Goal: Transaction & Acquisition: Purchase product/service

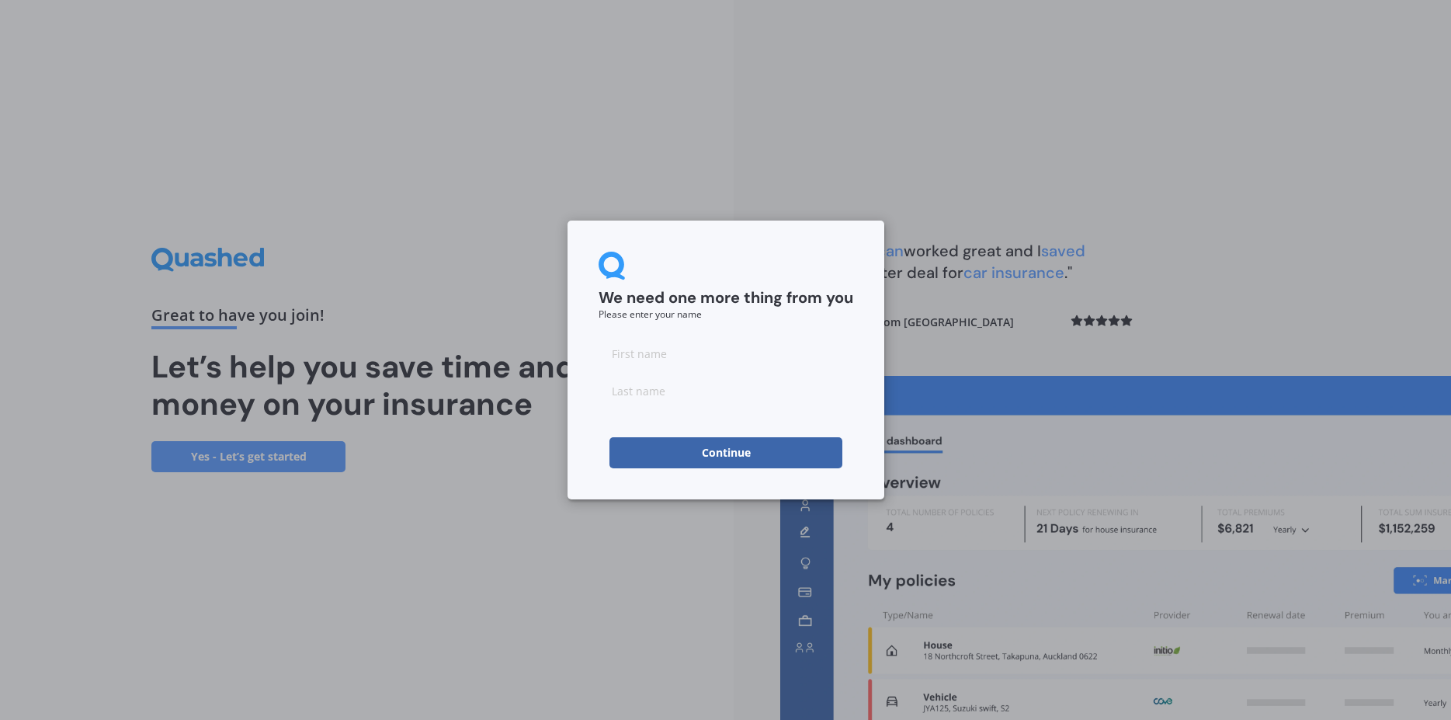
click at [685, 361] on input at bounding box center [726, 353] width 255 height 31
type input "[PERSON_NAME]"
click at [697, 465] on button "Continue" at bounding box center [726, 452] width 233 height 31
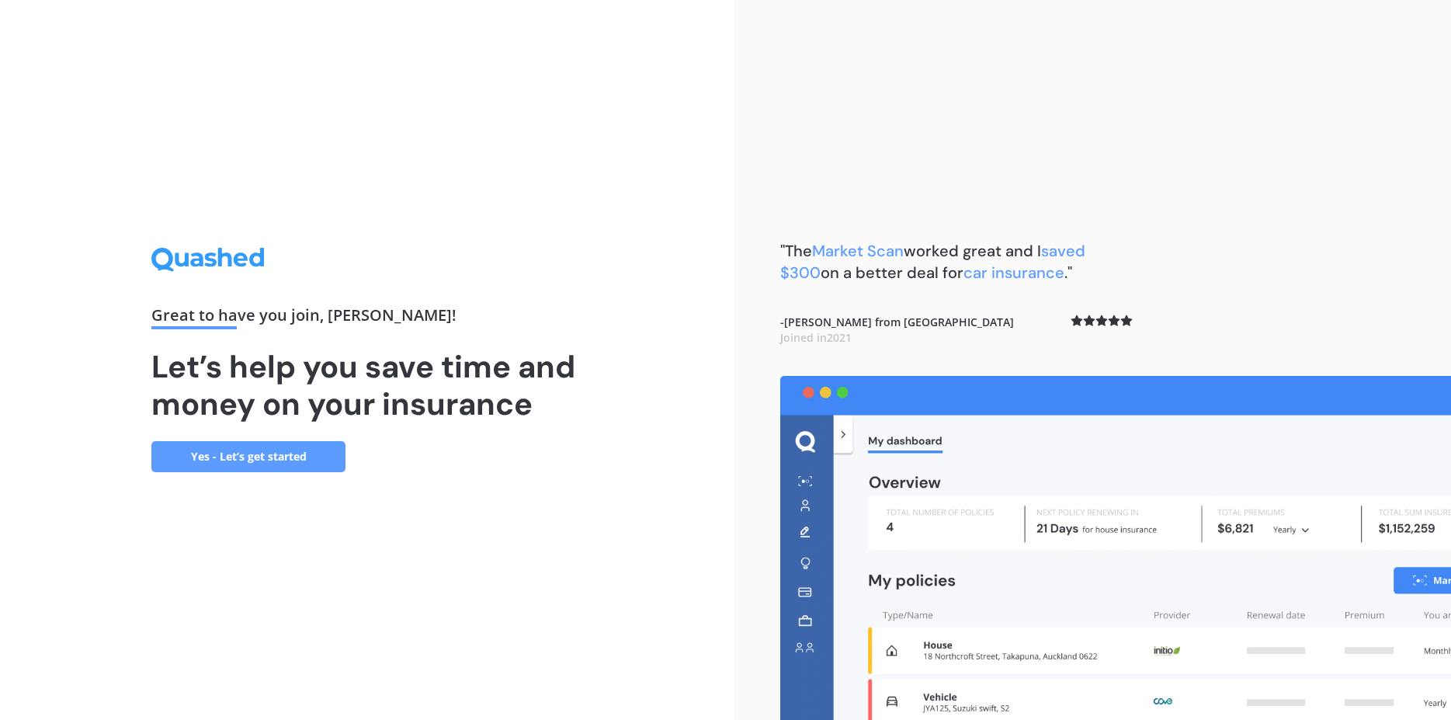
click at [242, 458] on link "Yes - Let’s get started" at bounding box center [248, 456] width 194 height 31
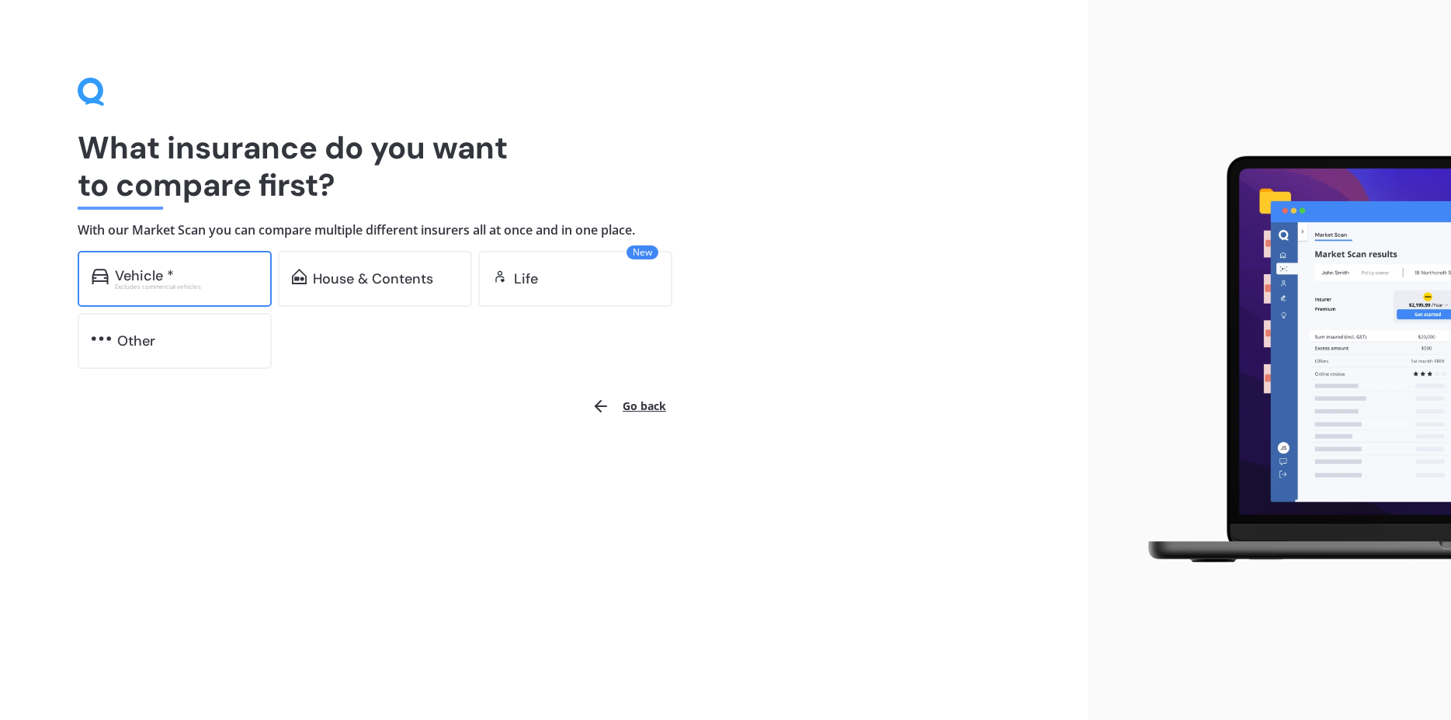
click at [173, 288] on div "Excludes commercial vehicles" at bounding box center [186, 286] width 143 height 6
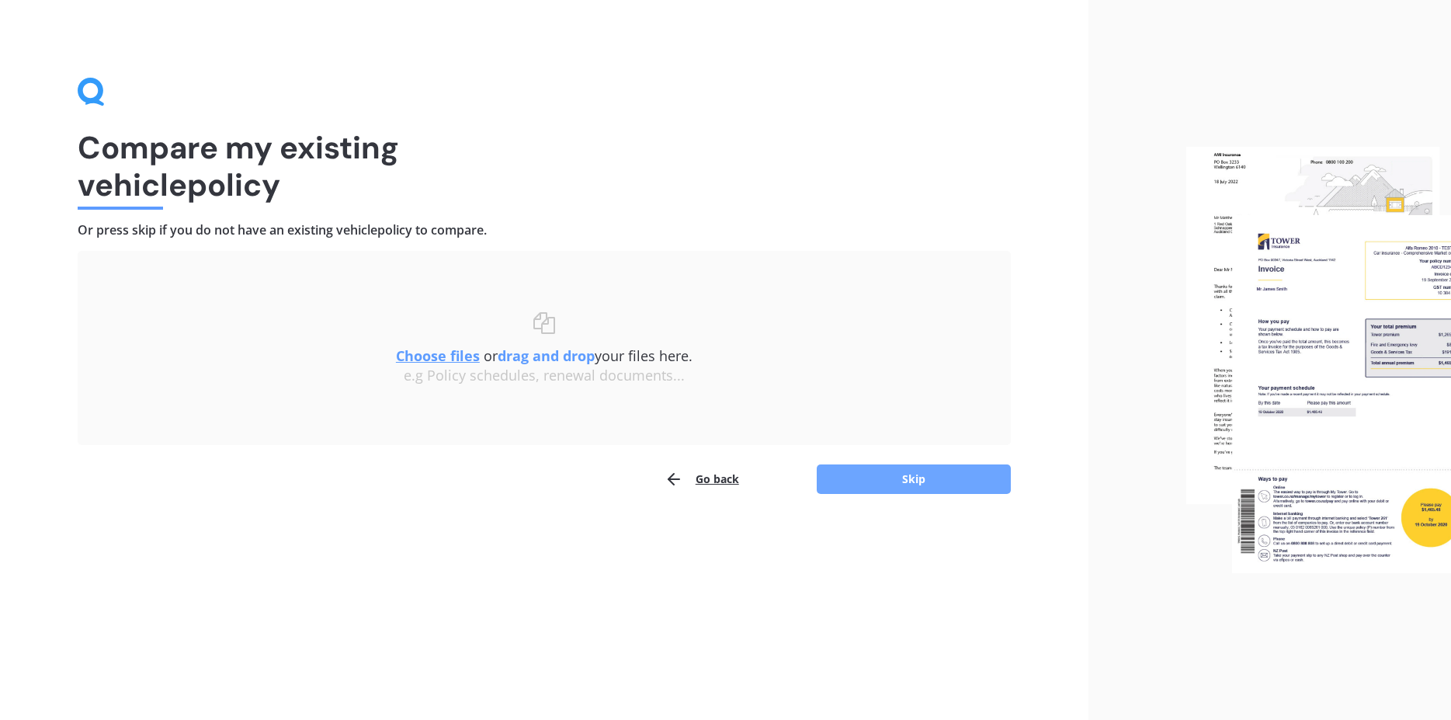
click at [918, 473] on button "Skip" at bounding box center [914, 479] width 194 height 30
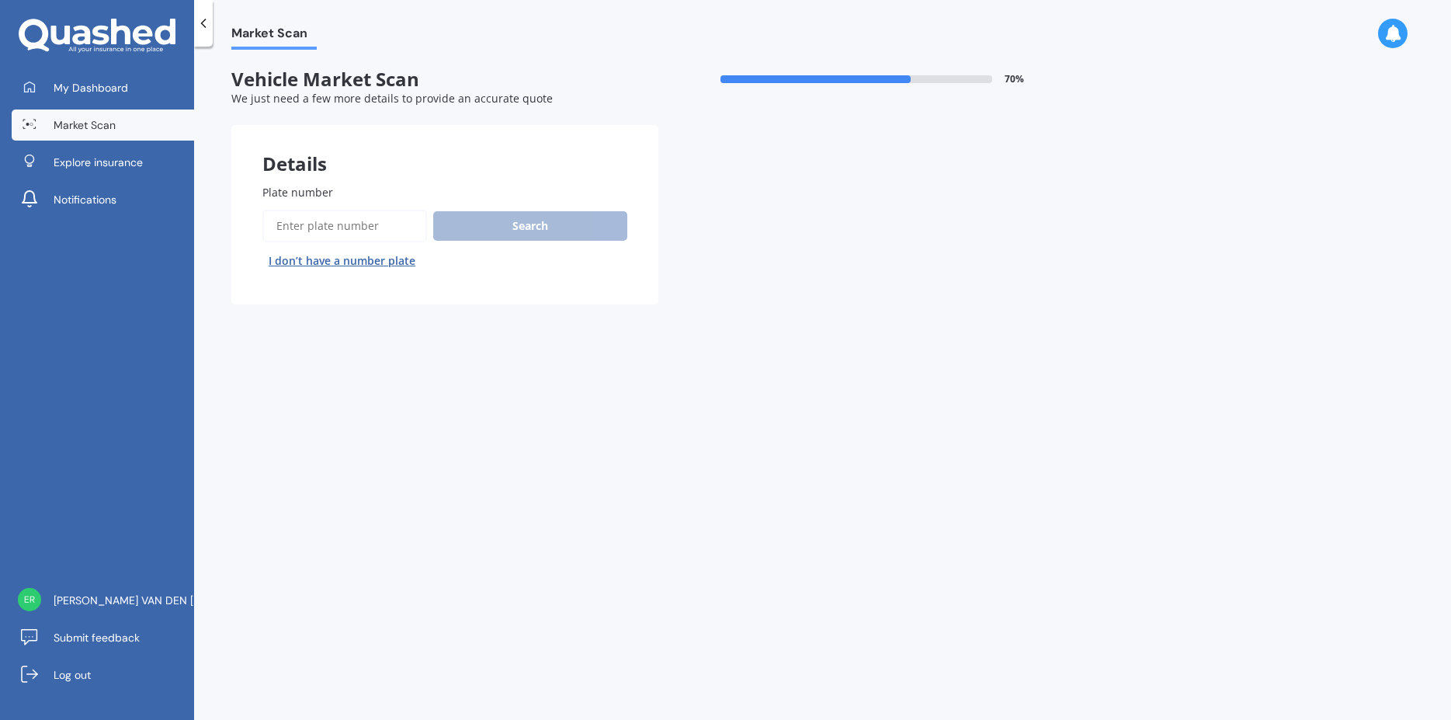
click at [305, 230] on input "Plate number" at bounding box center [344, 226] width 165 height 33
type input "gkj571"
click at [504, 227] on button "Search" at bounding box center [530, 226] width 194 height 30
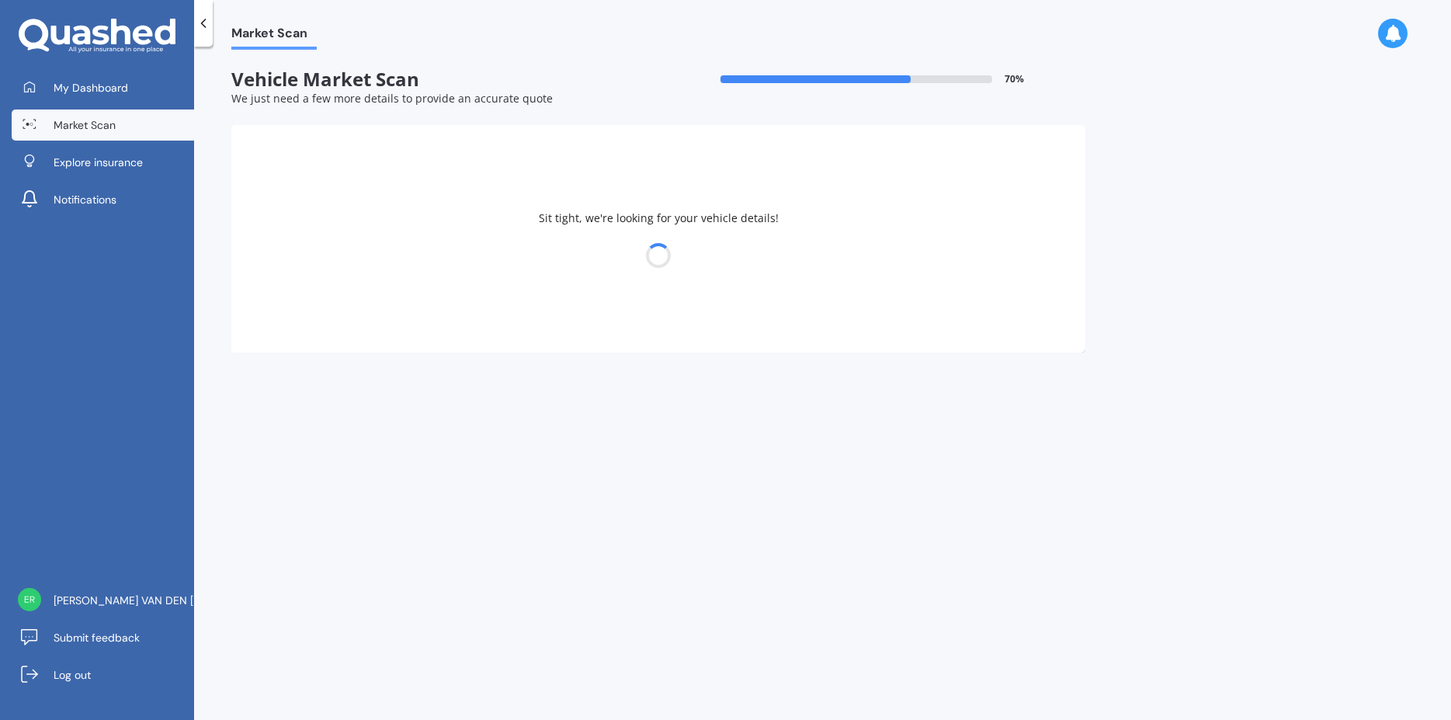
select select "FORD"
select select "RANGER"
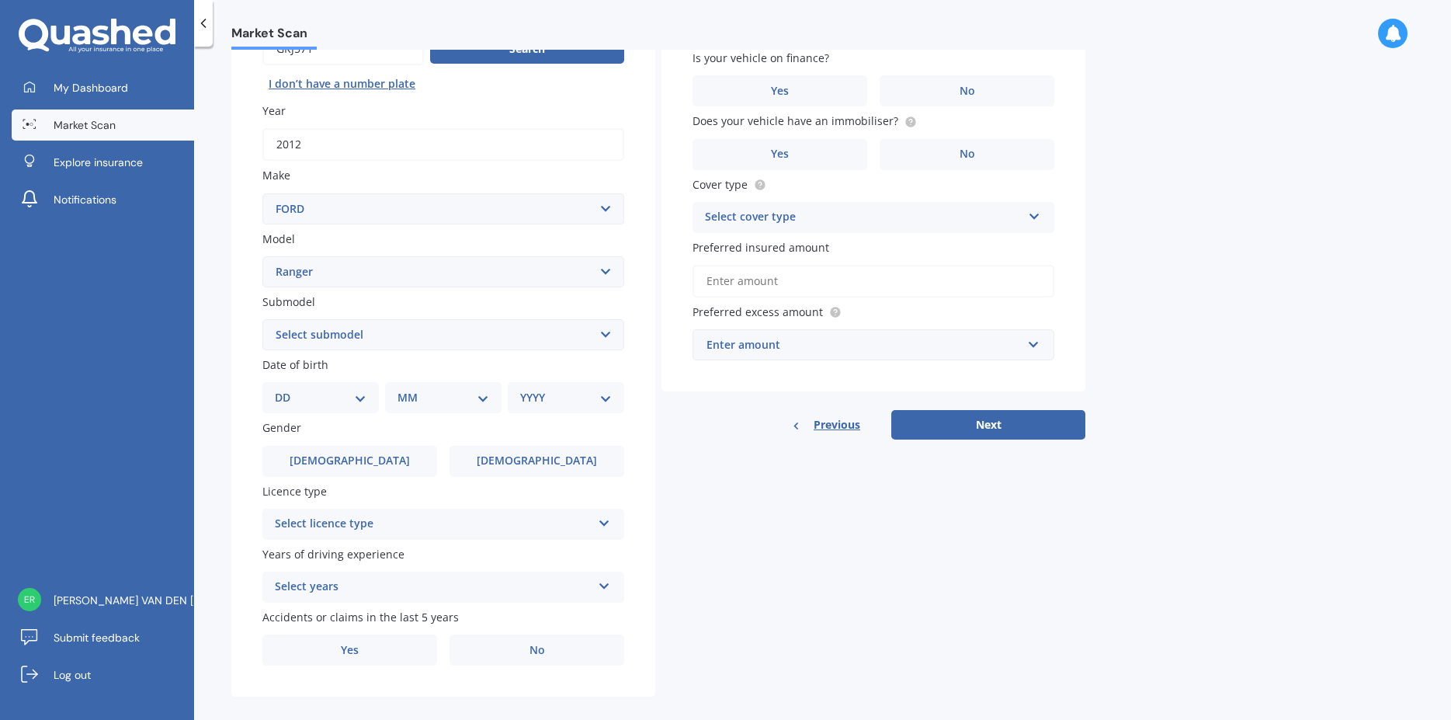
scroll to position [198, 0]
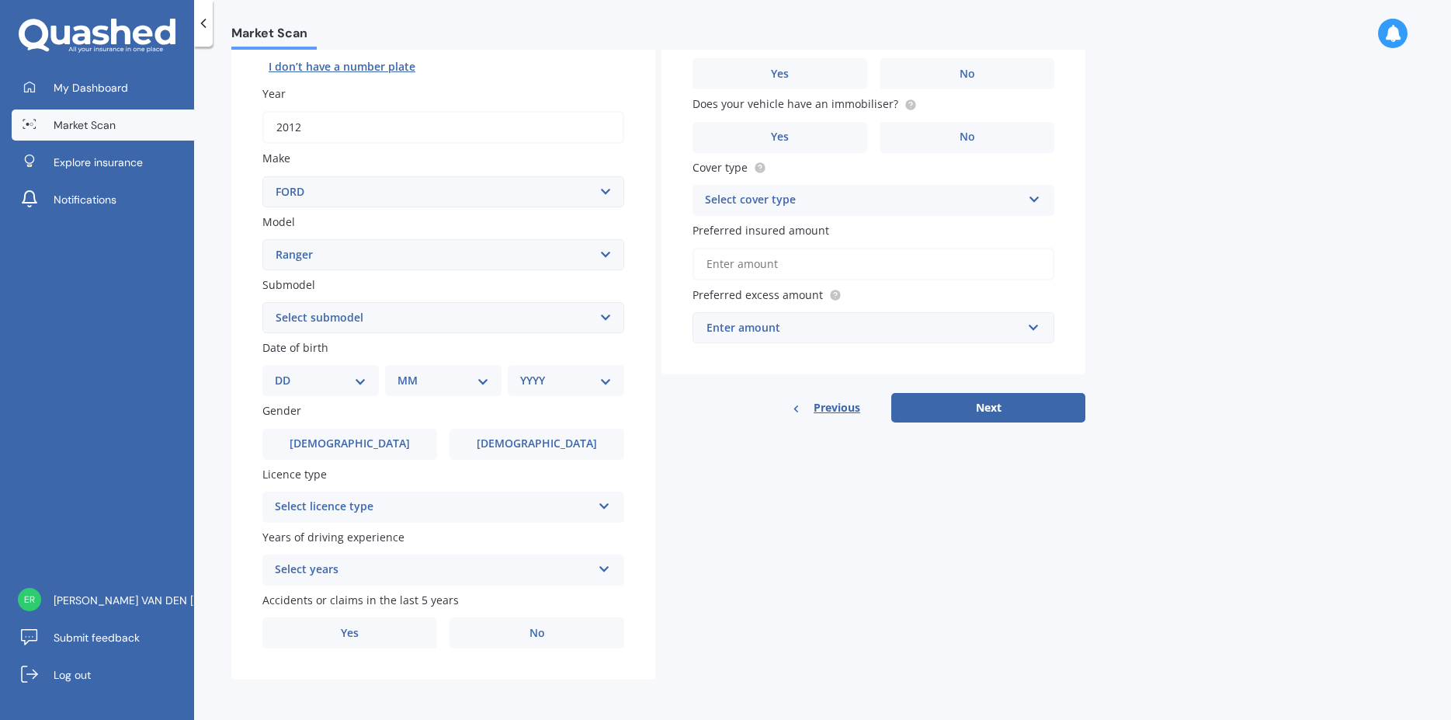
click at [262, 302] on select "Select submodel 4X2 3.2 Litre Turbo Diesel 4X2 XL 2.2 Litre Turbo Diesel 4X2 XL…" at bounding box center [443, 317] width 362 height 31
select select "4X2 3.2 LITRE TURBO DIESEL"
click option "4X2 3.2 Litre Turbo Diesel" at bounding box center [0, 0] width 0 height 0
click at [275, 372] on select "DD 01 02 03 04 05 06 07 08 09 10 11 12 13 14 15 16 17 18 19 20 21 22 23 24 25 2…" at bounding box center [321, 380] width 92 height 17
select select "10"
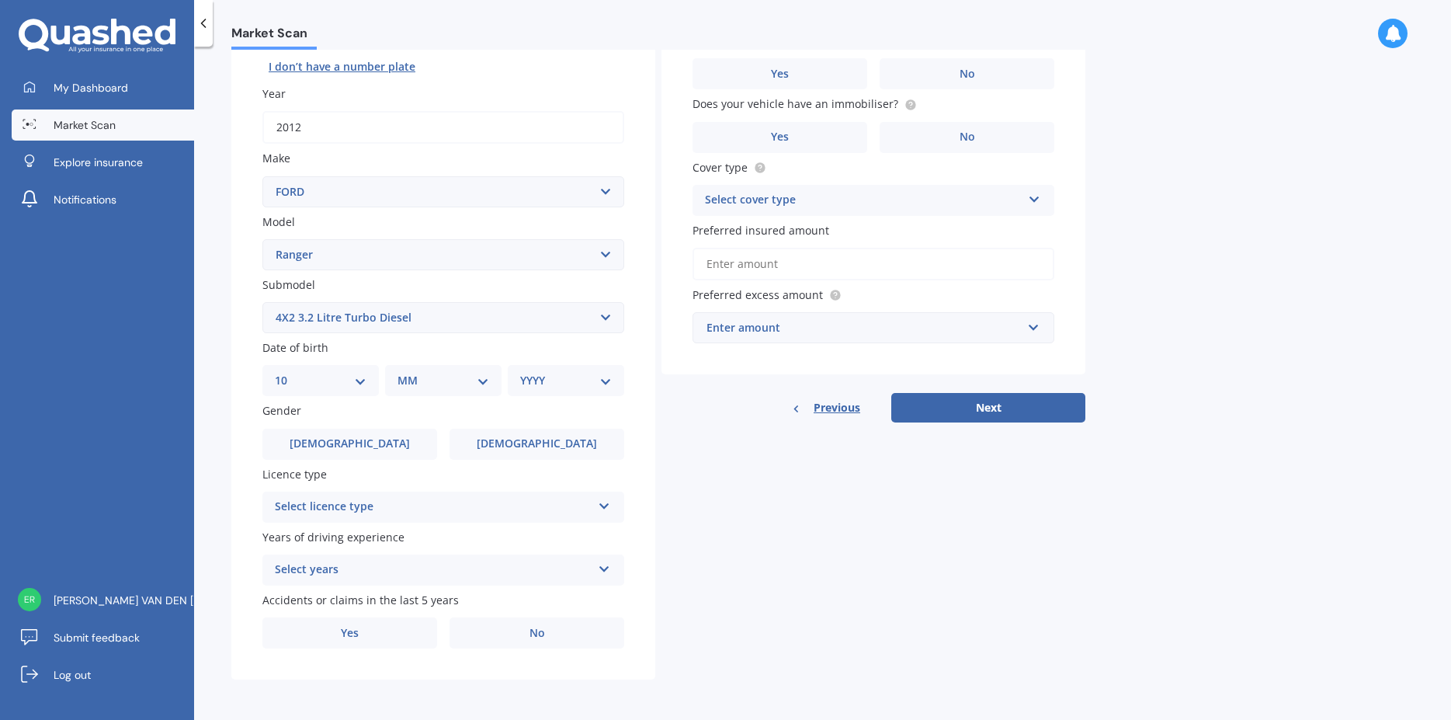
click option "10" at bounding box center [0, 0] width 0 height 0
click at [404, 372] on select "MM 01 02 03 04 05 06 07 08 09 10 11 12" at bounding box center [446, 380] width 85 height 17
select select "01"
click option "01" at bounding box center [0, 0] width 0 height 0
click at [520, 372] on select "YYYY 2025 2024 2023 2022 2021 2020 2019 2018 2017 2016 2015 2014 2013 2012 2011…" at bounding box center [562, 380] width 85 height 17
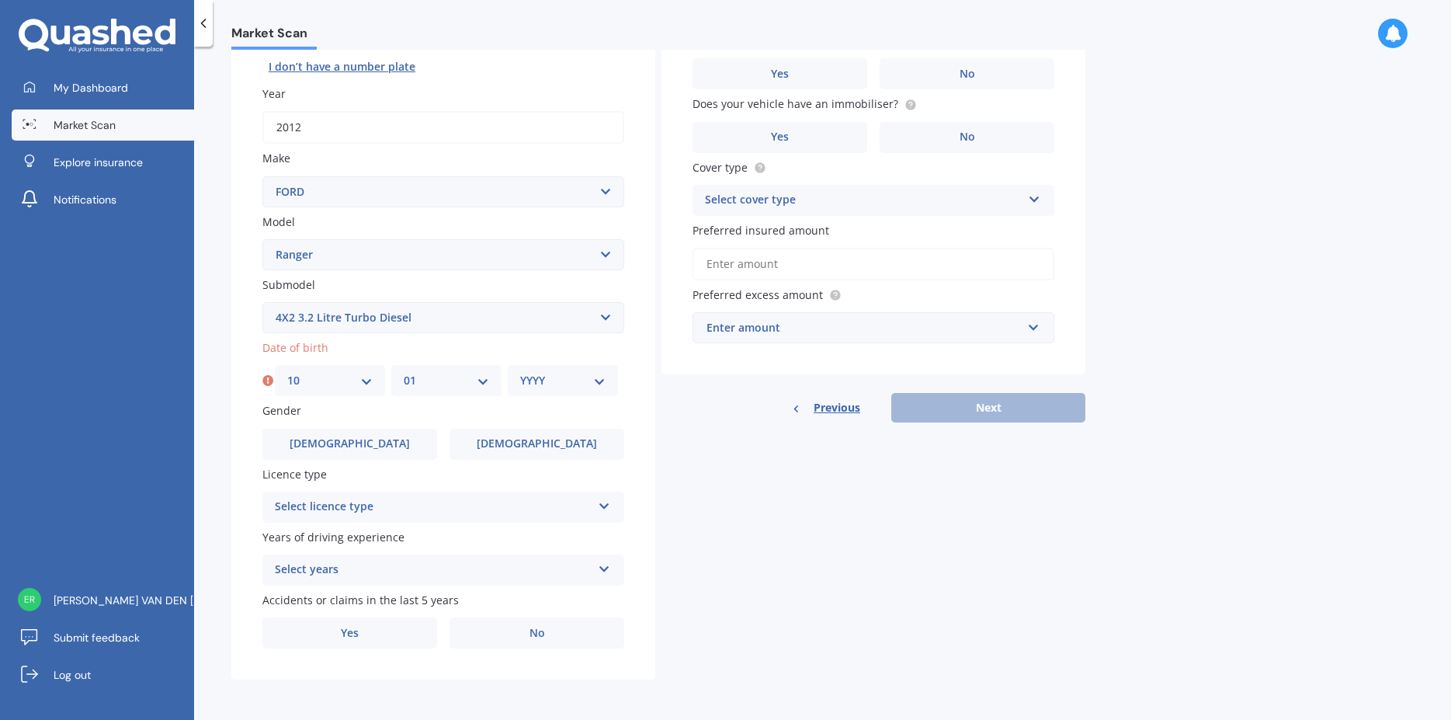
select select "1974"
click option "1974" at bounding box center [0, 0] width 0 height 0
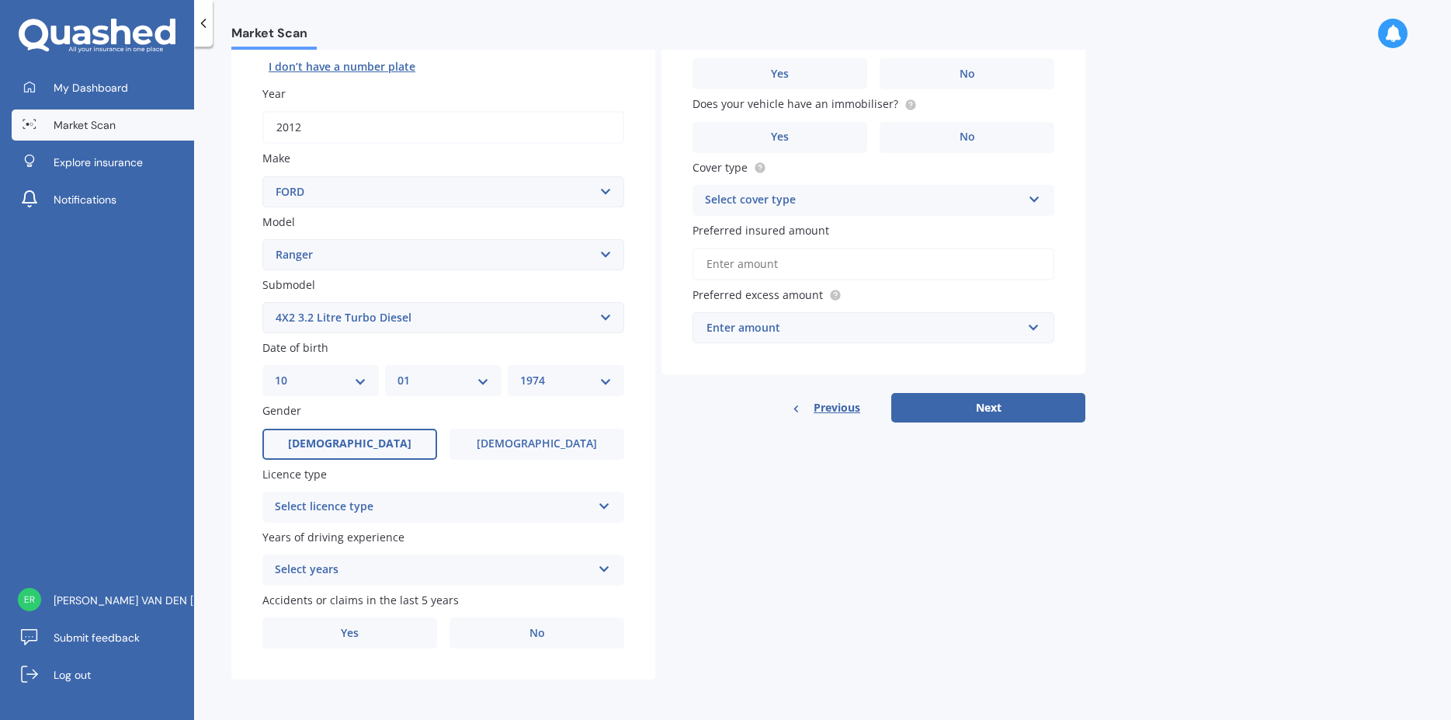
click at [345, 441] on span "[DEMOGRAPHIC_DATA]" at bounding box center [349, 443] width 123 height 13
click at [0, 0] on input "[DEMOGRAPHIC_DATA]" at bounding box center [0, 0] width 0 height 0
click at [388, 509] on div "Select licence type" at bounding box center [433, 507] width 317 height 19
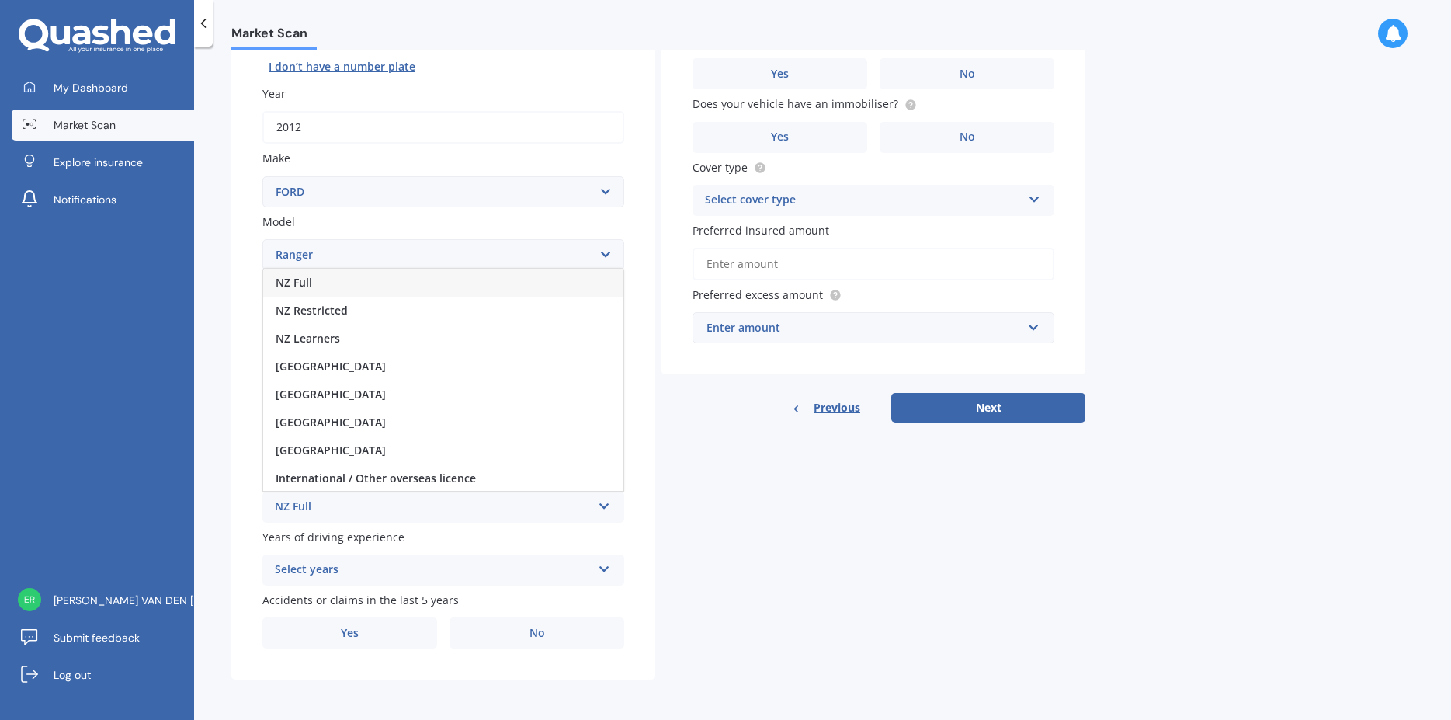
click at [306, 283] on span "NZ Full" at bounding box center [294, 282] width 36 height 15
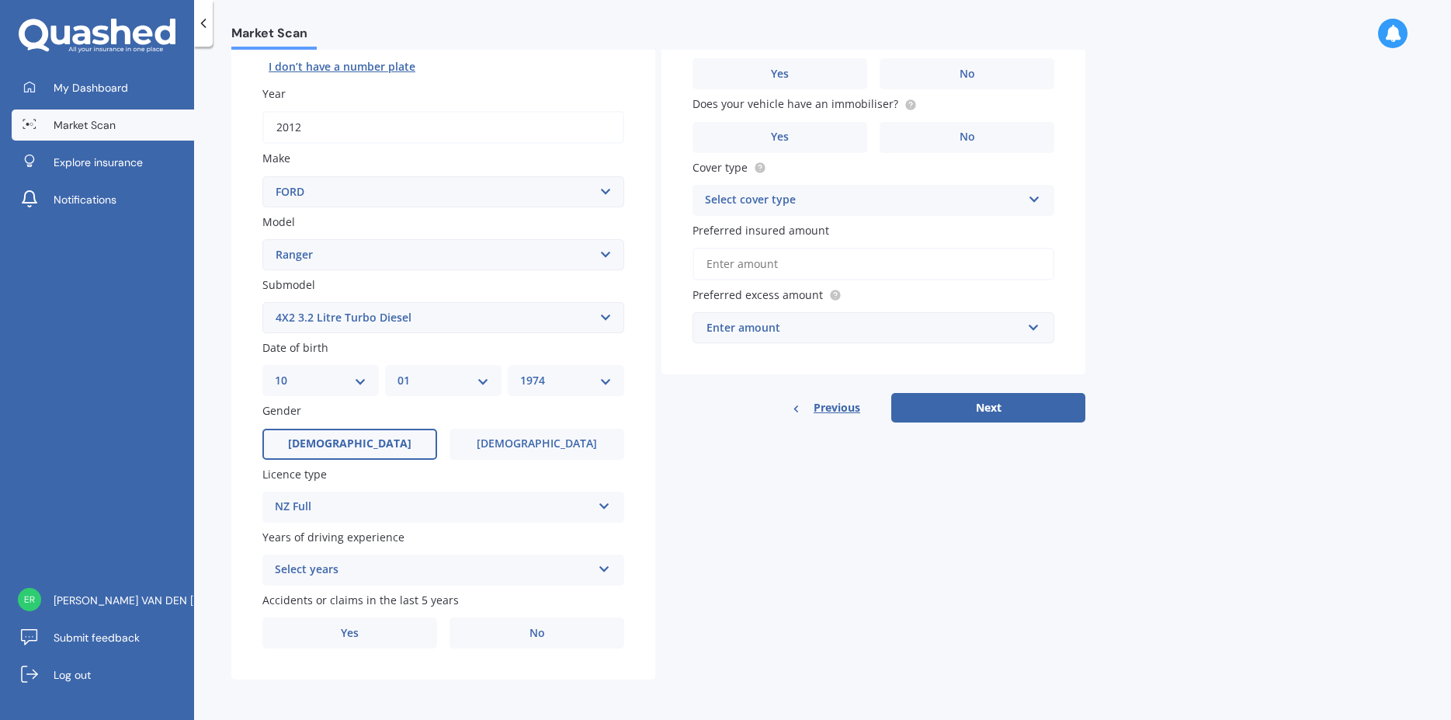
click at [490, 574] on div "Select years" at bounding box center [433, 570] width 317 height 19
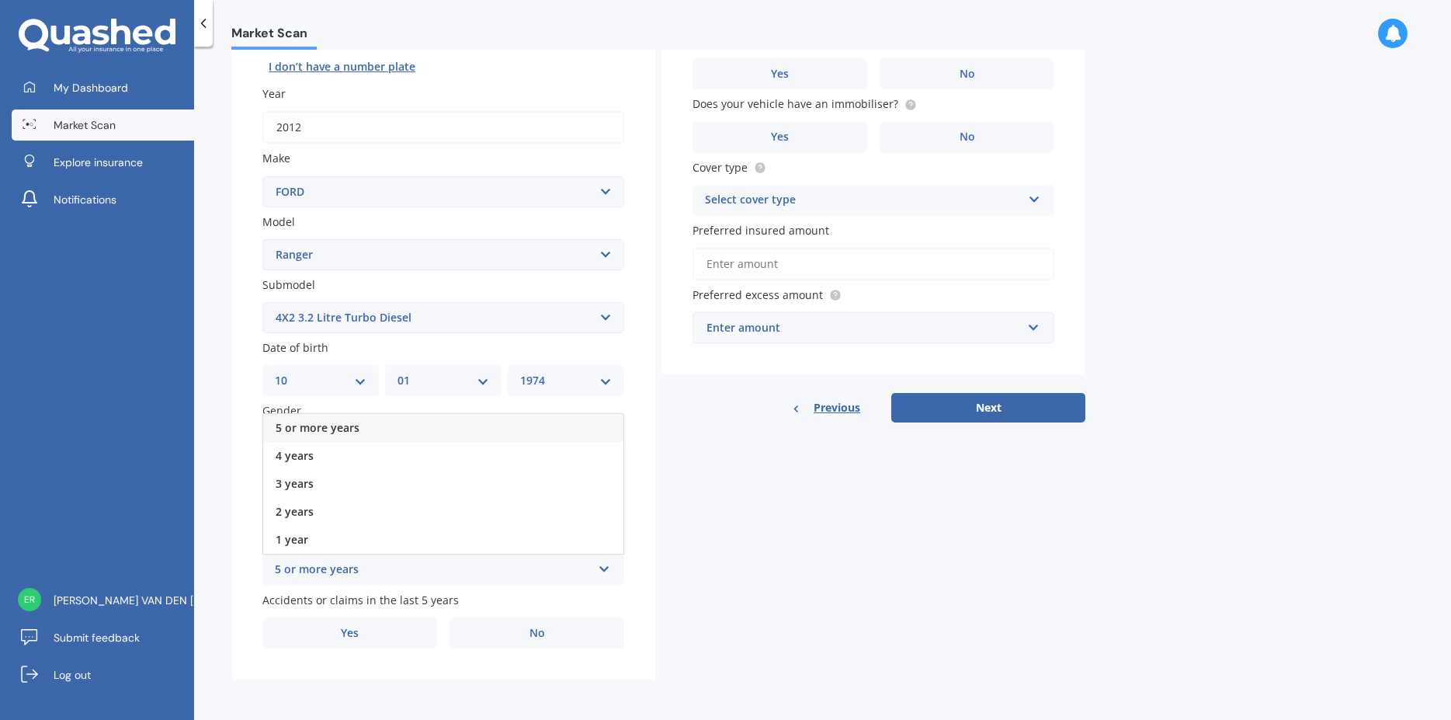
click at [325, 431] on span "5 or more years" at bounding box center [318, 427] width 84 height 15
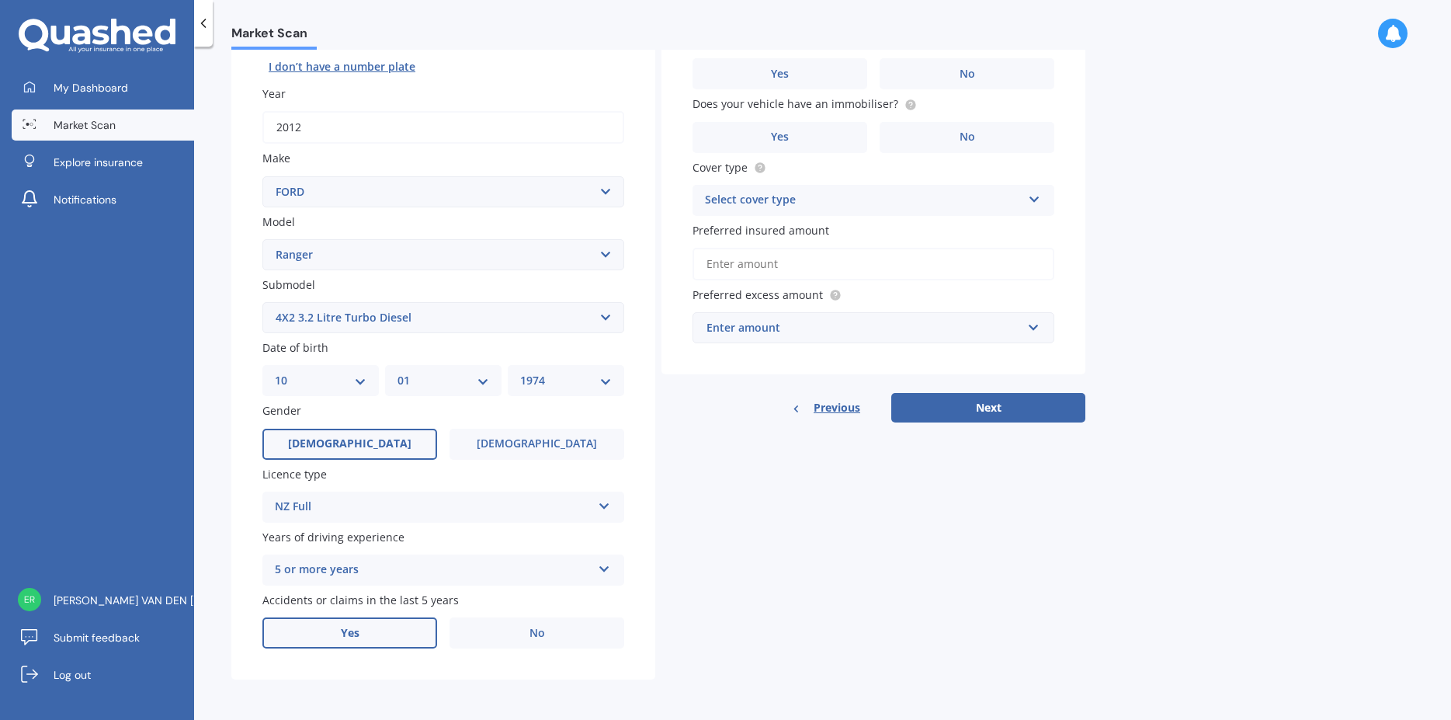
click at [349, 635] on span "Yes" at bounding box center [350, 633] width 19 height 13
click at [0, 0] on input "Yes" at bounding box center [0, 0] width 0 height 0
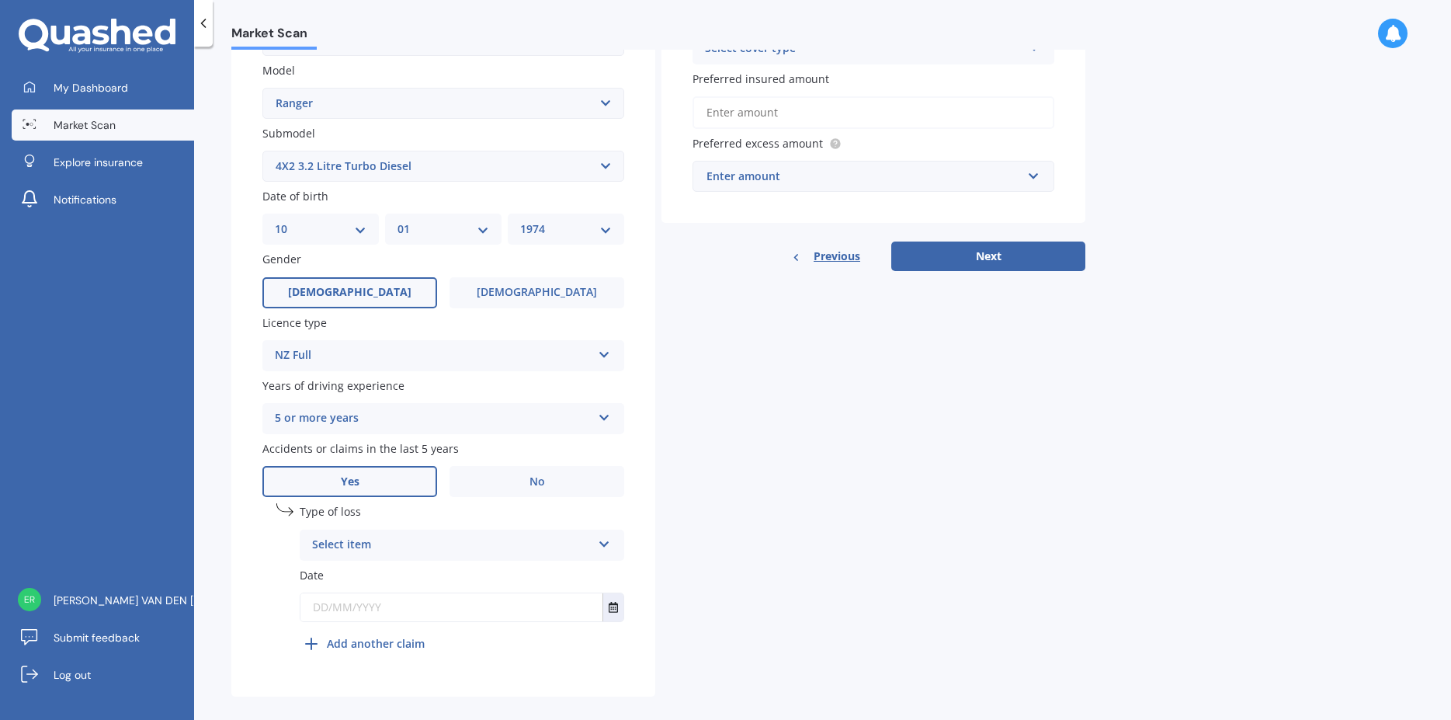
scroll to position [367, 0]
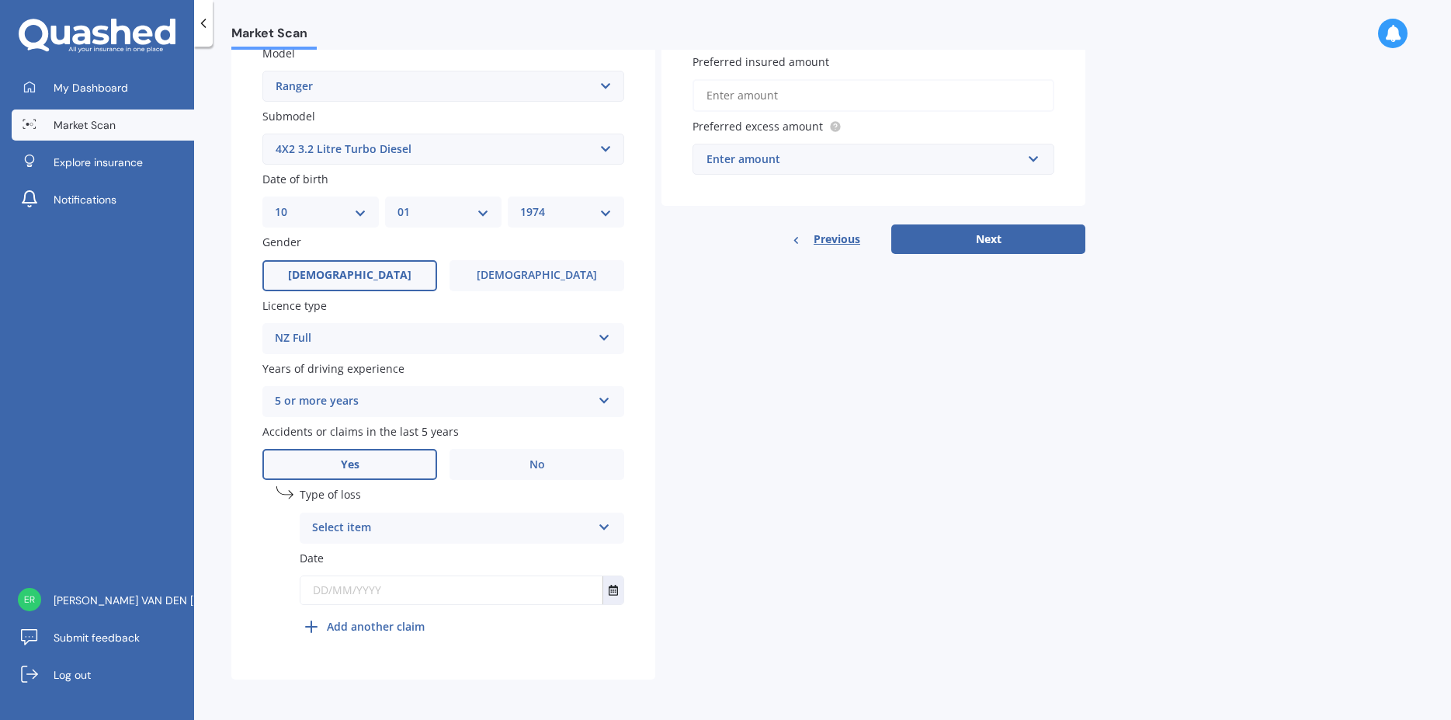
click at [607, 524] on icon at bounding box center [604, 524] width 13 height 11
click at [360, 588] on span "Not at fault accident" at bounding box center [368, 586] width 110 height 15
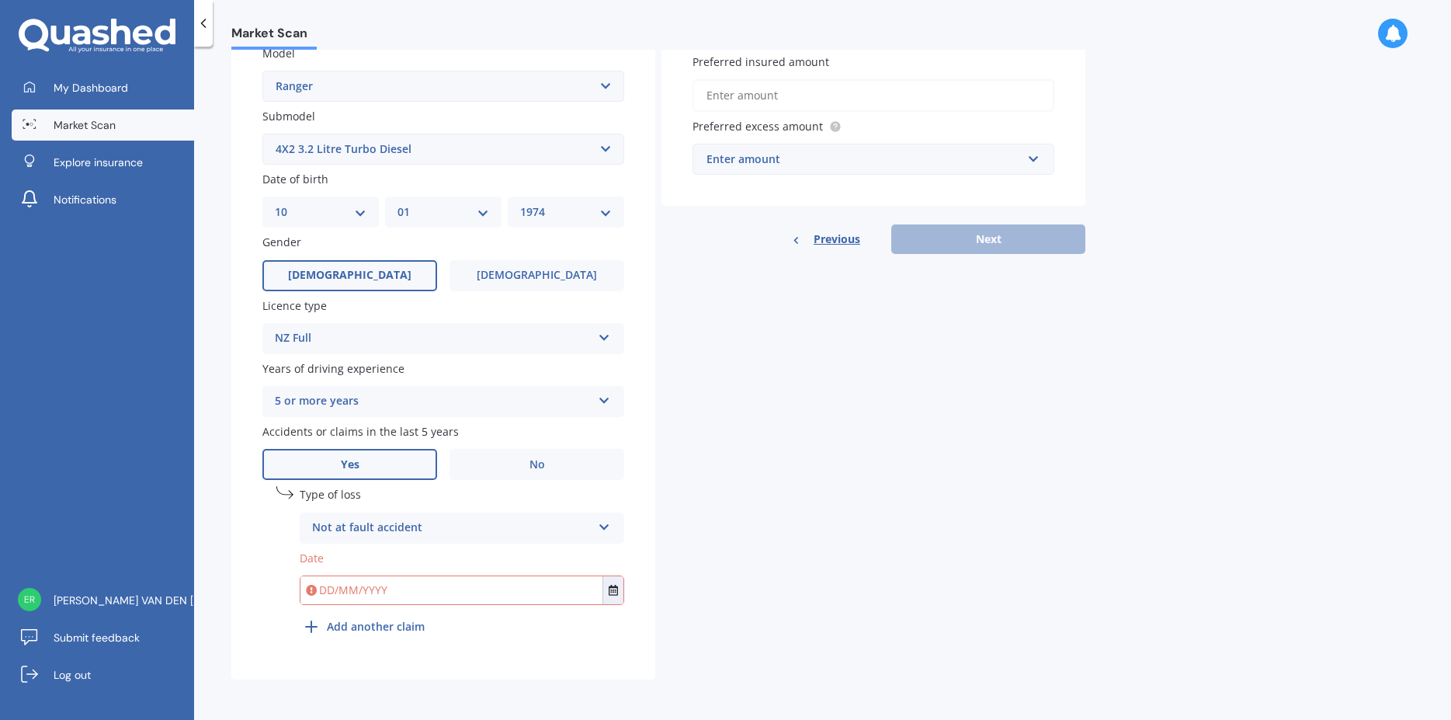
click at [367, 589] on input "text" at bounding box center [452, 590] width 302 height 28
type input "[DATE]"
click at [806, 561] on div "Details Plate number Search I don’t have a number plate Year [DATE] Make Select…" at bounding box center [658, 220] width 854 height 917
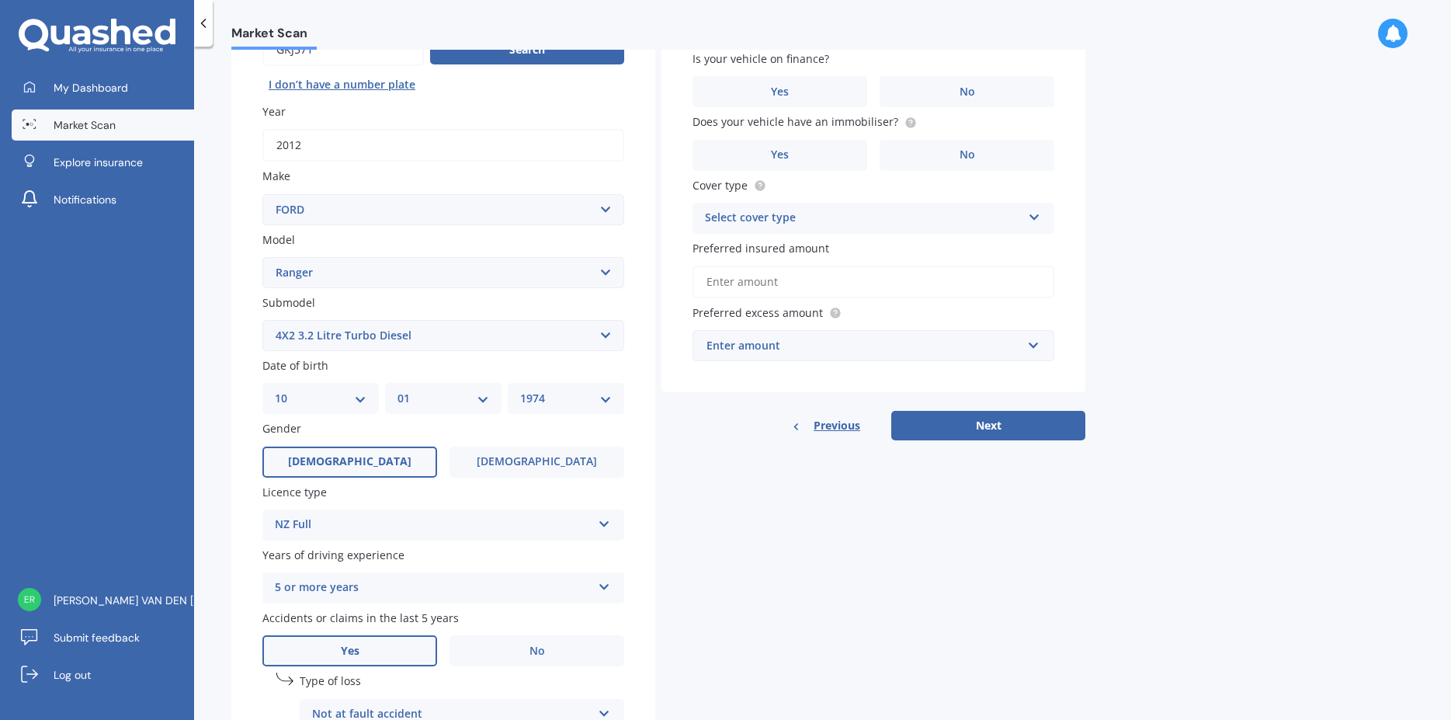
scroll to position [13, 0]
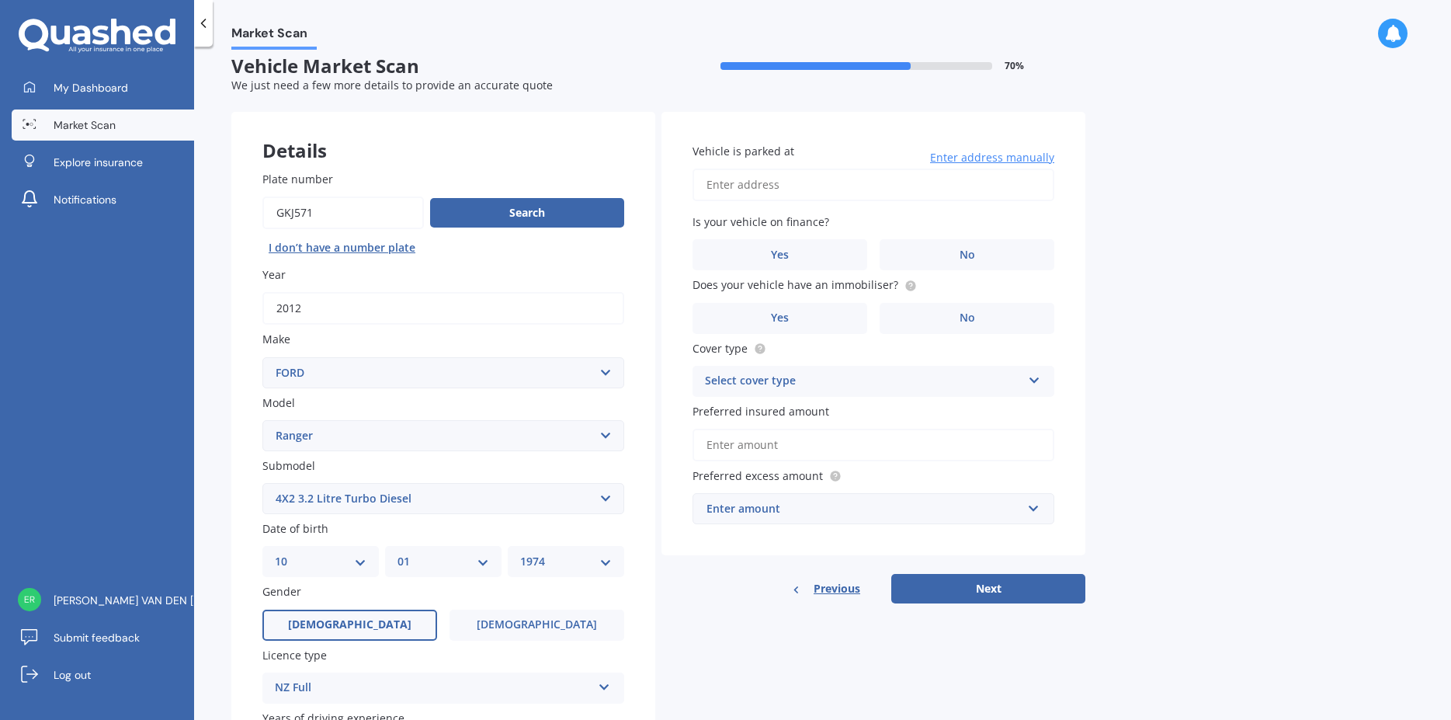
click at [837, 196] on input "Vehicle is parked at" at bounding box center [874, 185] width 362 height 33
type input "[STREET_ADDRESS][PERSON_NAME]"
click at [976, 252] on label "No" at bounding box center [967, 254] width 175 height 31
click at [0, 0] on input "No" at bounding box center [0, 0] width 0 height 0
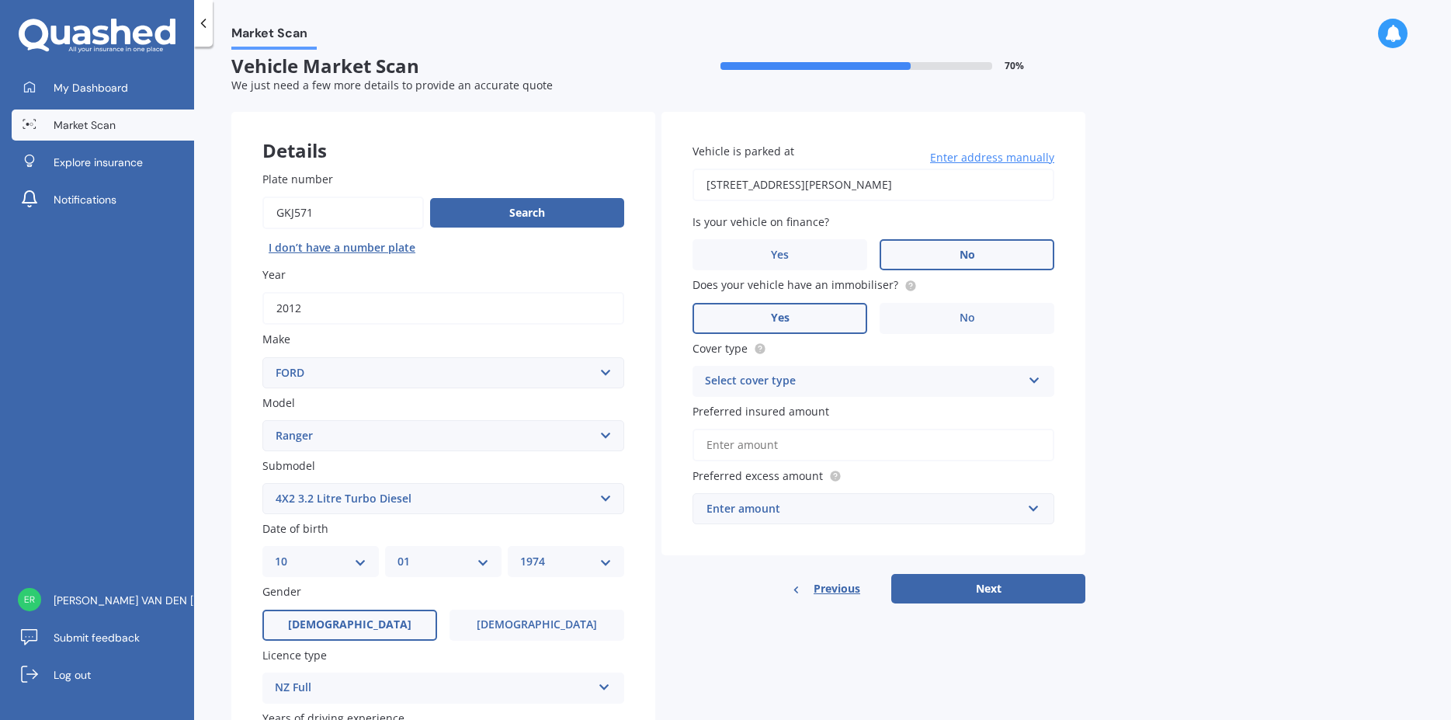
click at [791, 322] on label "Yes" at bounding box center [780, 318] width 175 height 31
click at [0, 0] on input "Yes" at bounding box center [0, 0] width 0 height 0
click at [805, 382] on div "Select cover type" at bounding box center [863, 381] width 317 height 19
click at [749, 419] on span "Comprehensive" at bounding box center [747, 411] width 82 height 15
click at [766, 459] on input "Preferred insured amount" at bounding box center [874, 445] width 362 height 33
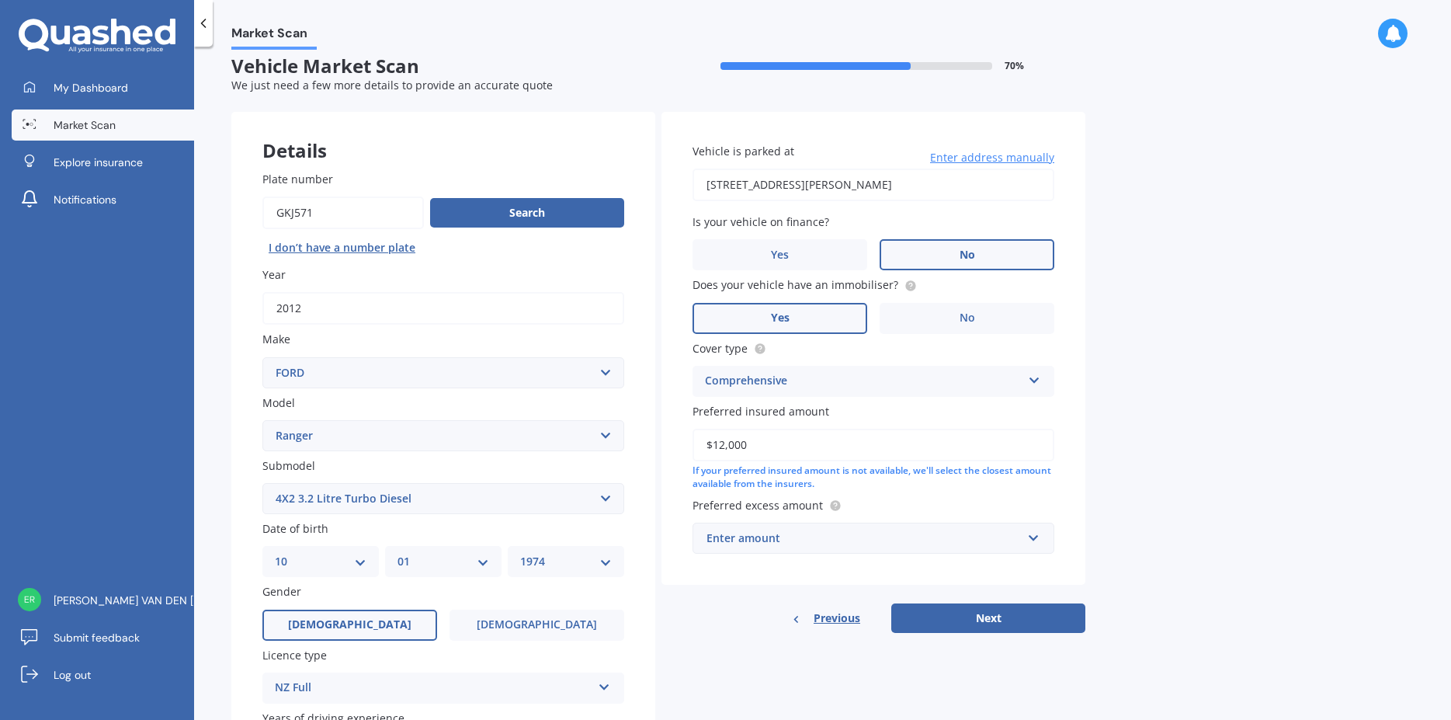
type input "$12,000"
click at [1032, 541] on input "text" at bounding box center [868, 538] width 348 height 30
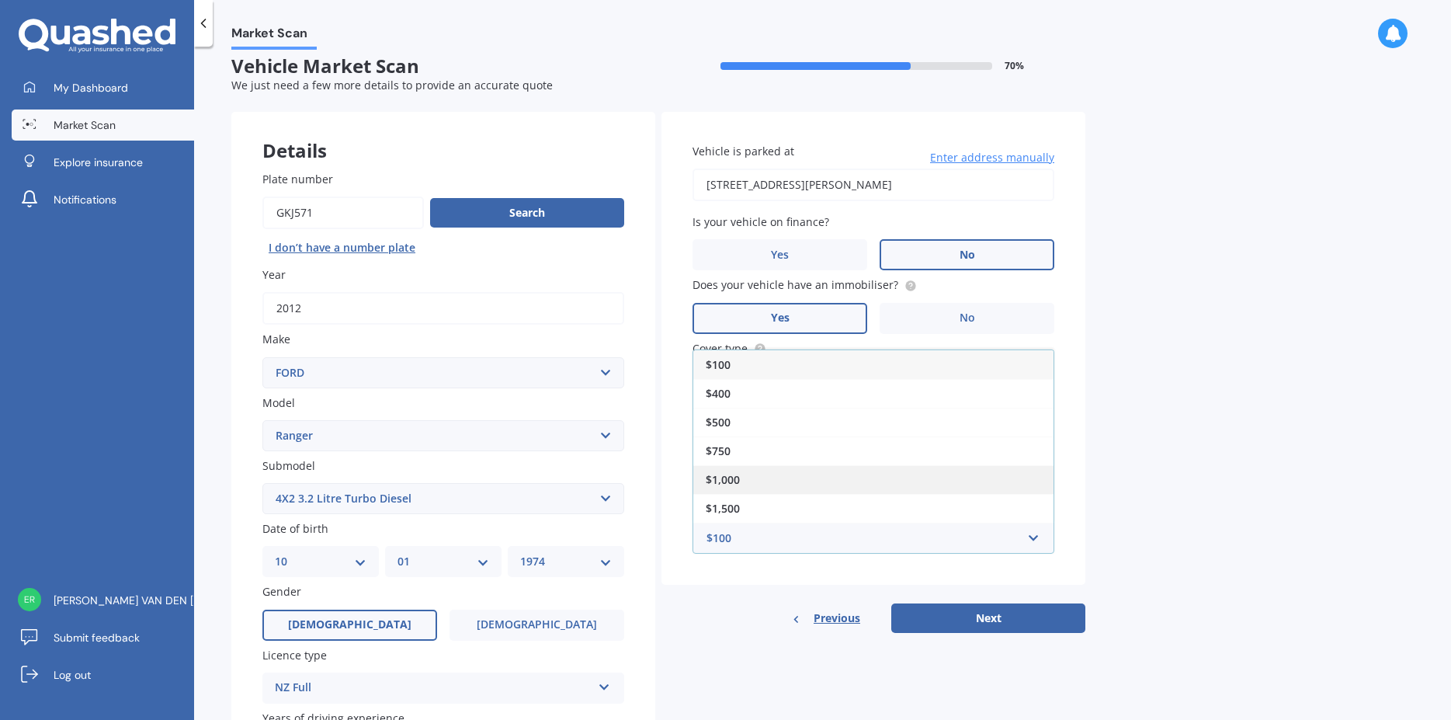
click at [834, 491] on div "$1,000" at bounding box center [873, 479] width 360 height 29
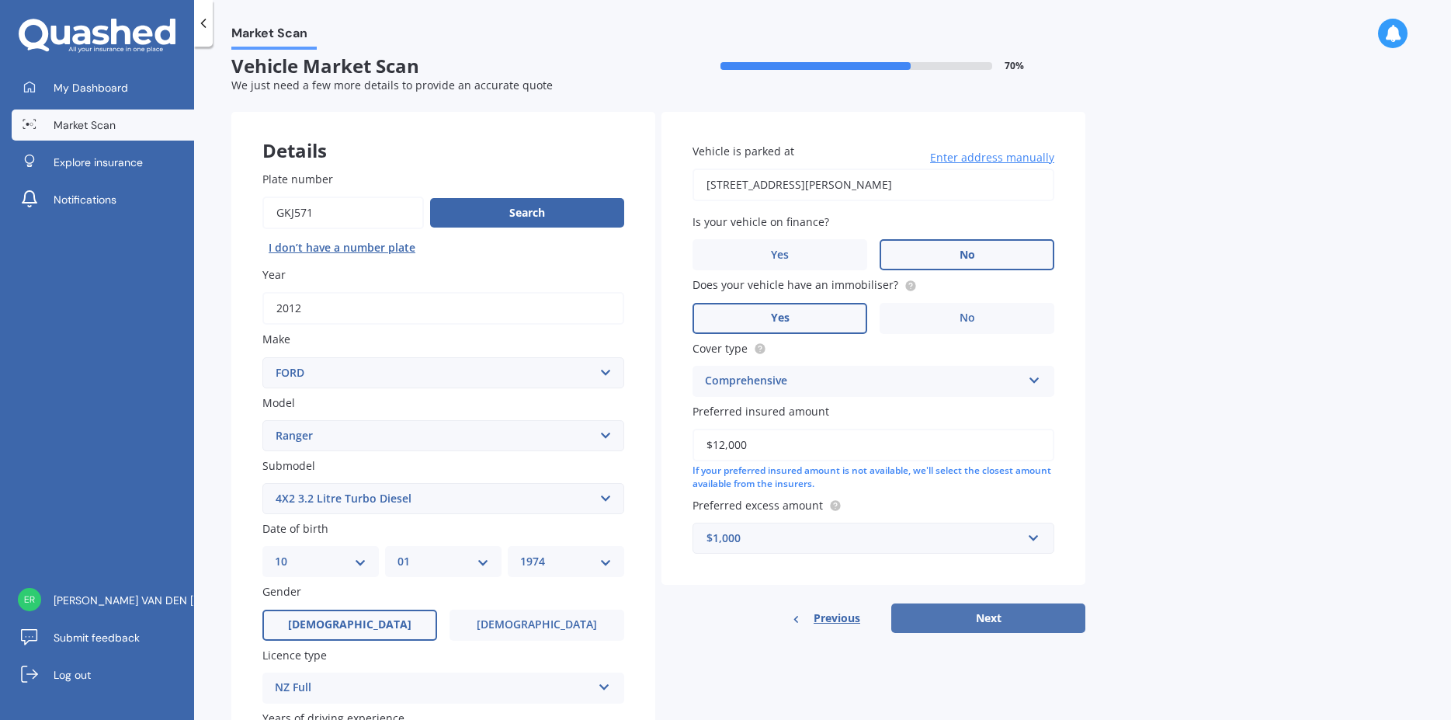
click at [976, 620] on button "Next" at bounding box center [989, 618] width 194 height 30
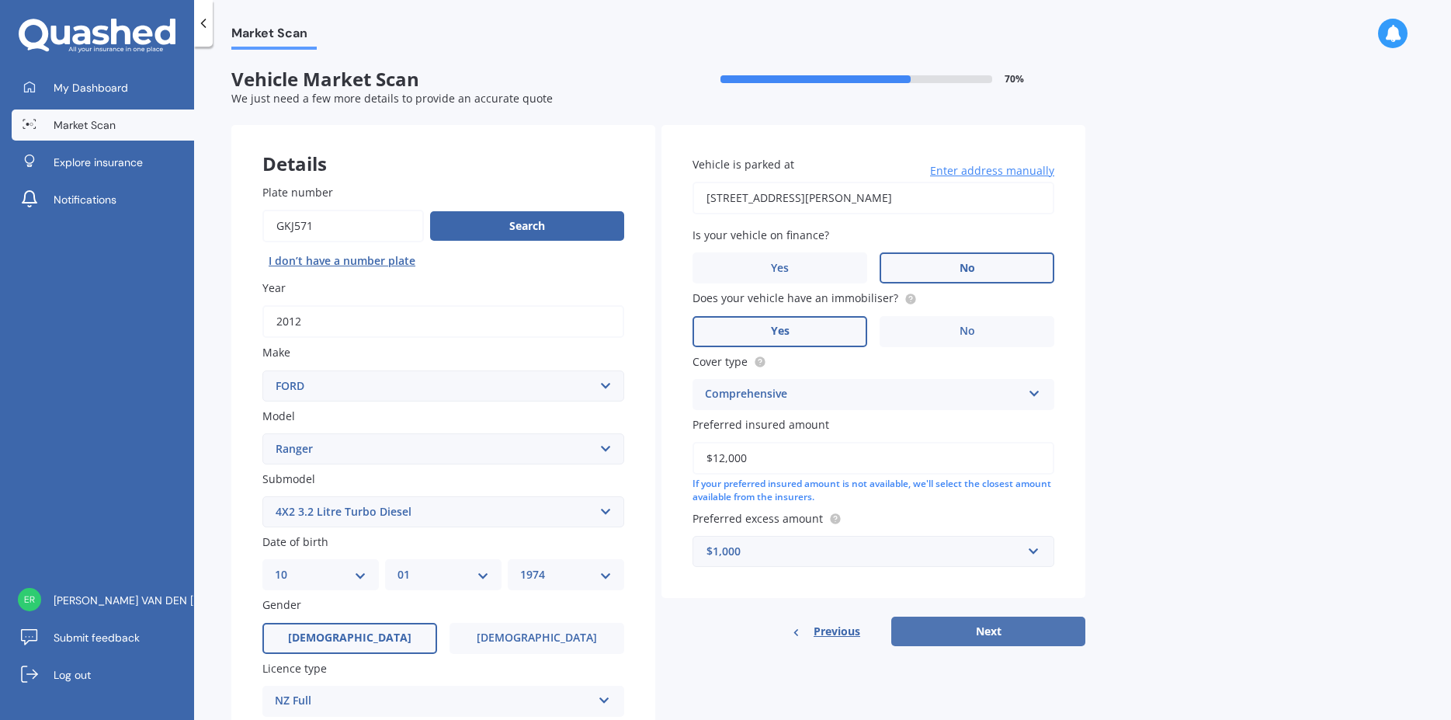
select select "10"
select select "01"
select select "1974"
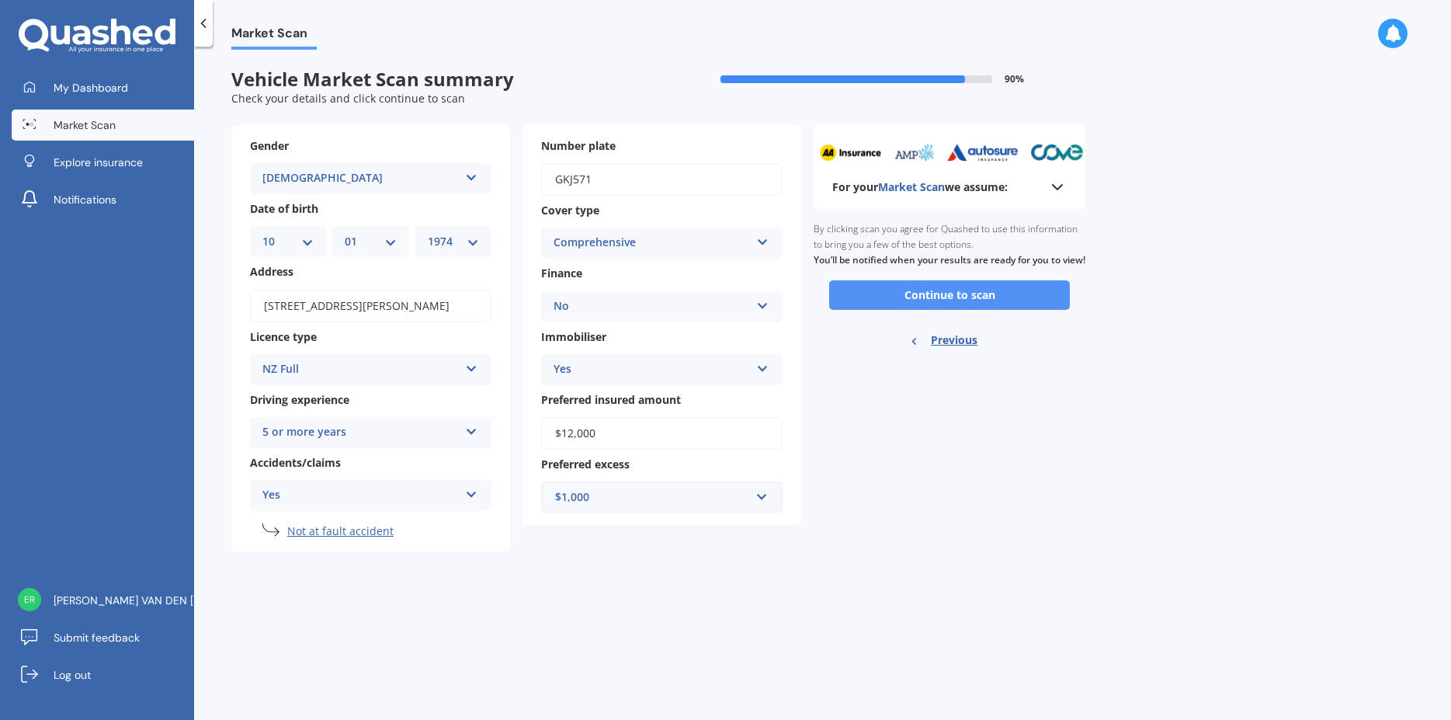
click at [975, 309] on button "Continue to scan" at bounding box center [949, 295] width 241 height 30
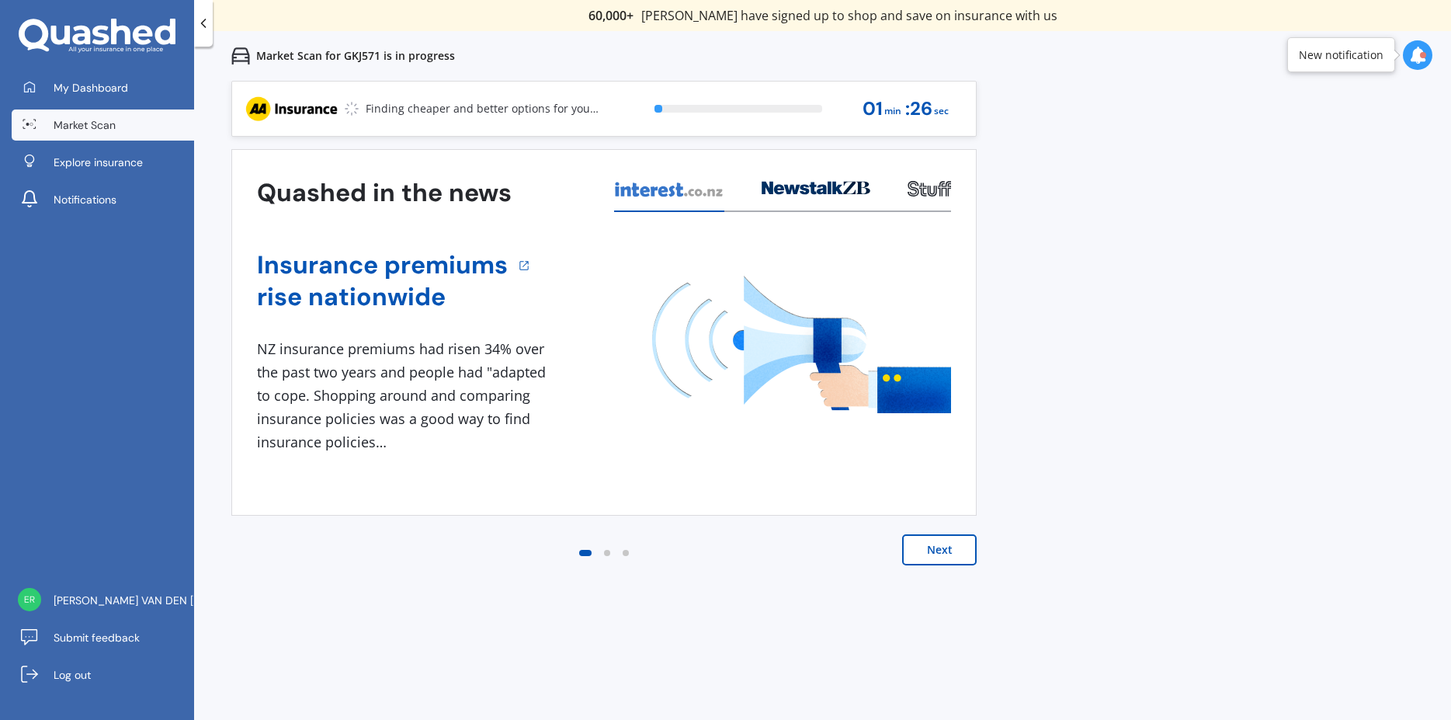
click at [947, 547] on button "Next" at bounding box center [939, 549] width 75 height 31
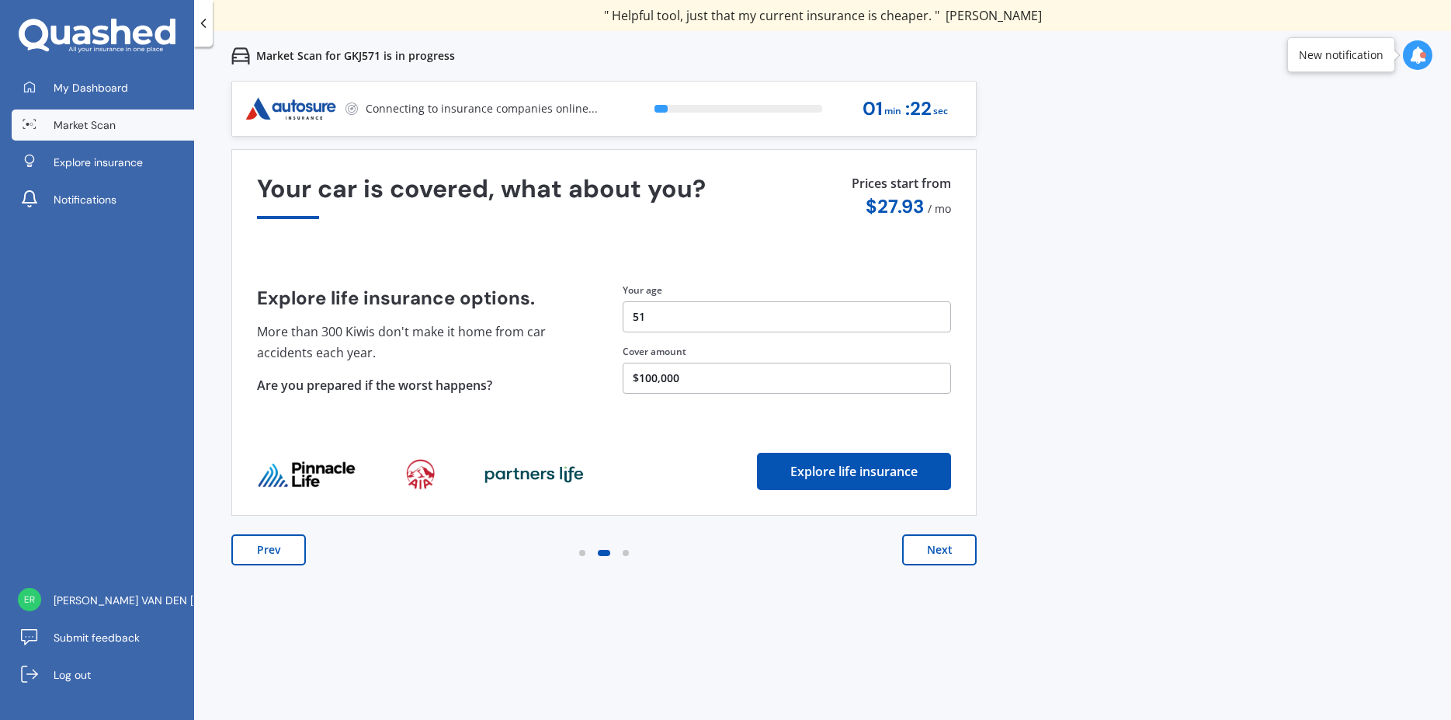
click at [944, 547] on button "Next" at bounding box center [939, 549] width 75 height 31
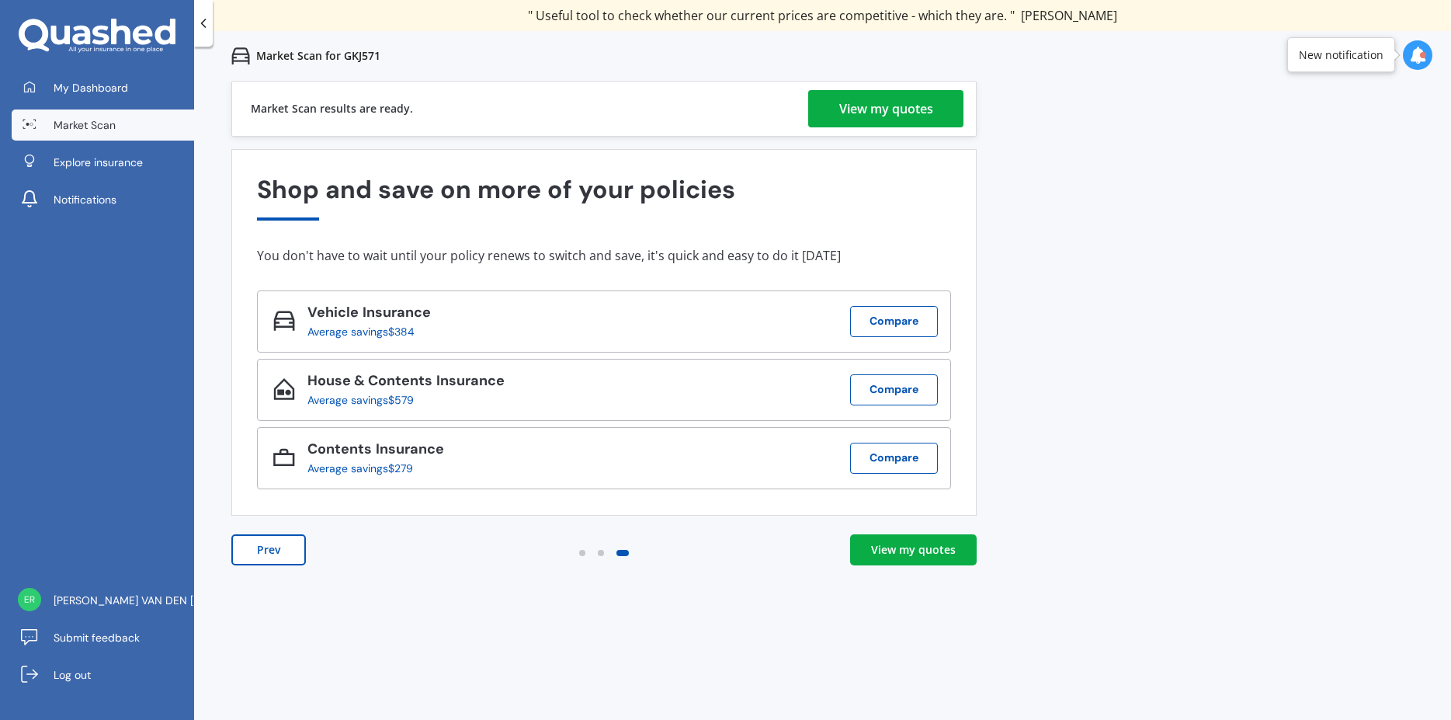
click at [906, 116] on div "View my quotes" at bounding box center [886, 108] width 94 height 37
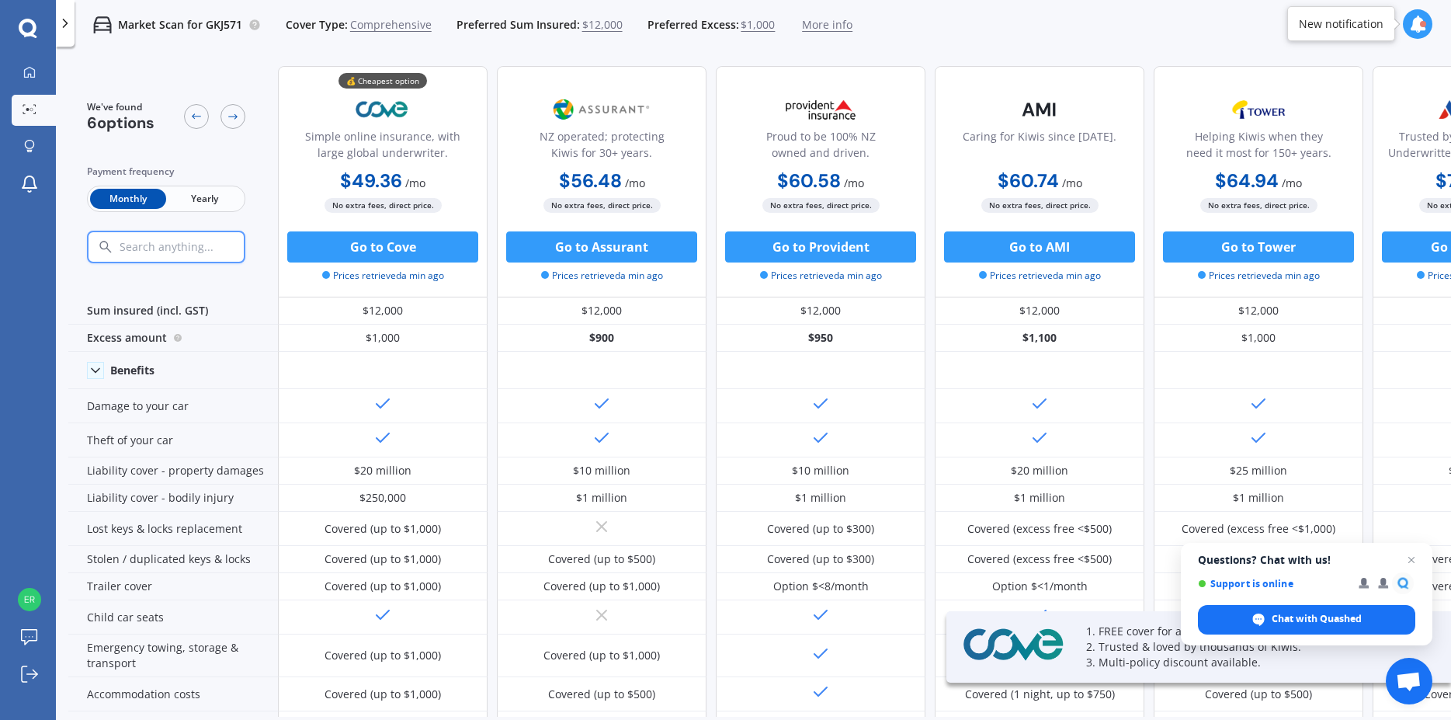
click at [207, 196] on span "Yearly" at bounding box center [204, 199] width 76 height 20
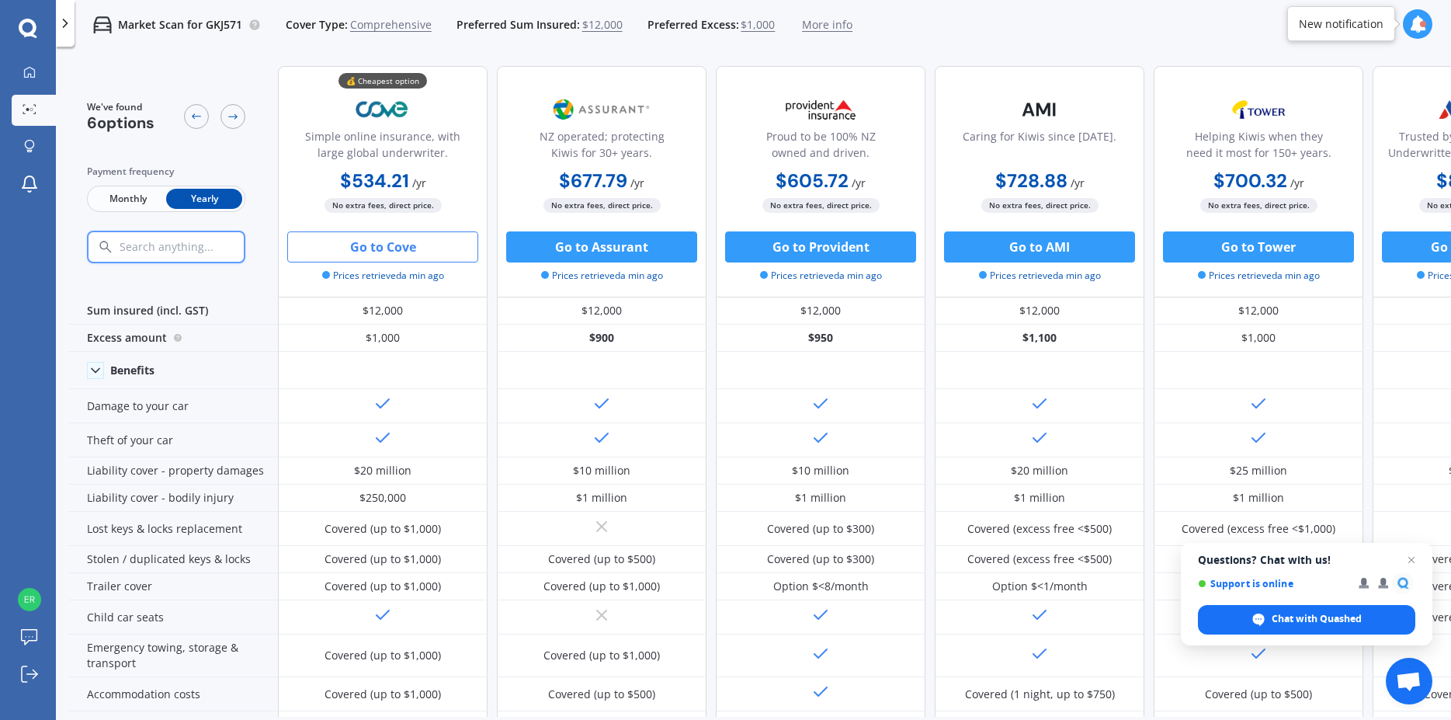
click at [381, 249] on button "Go to Cove" at bounding box center [382, 246] width 191 height 31
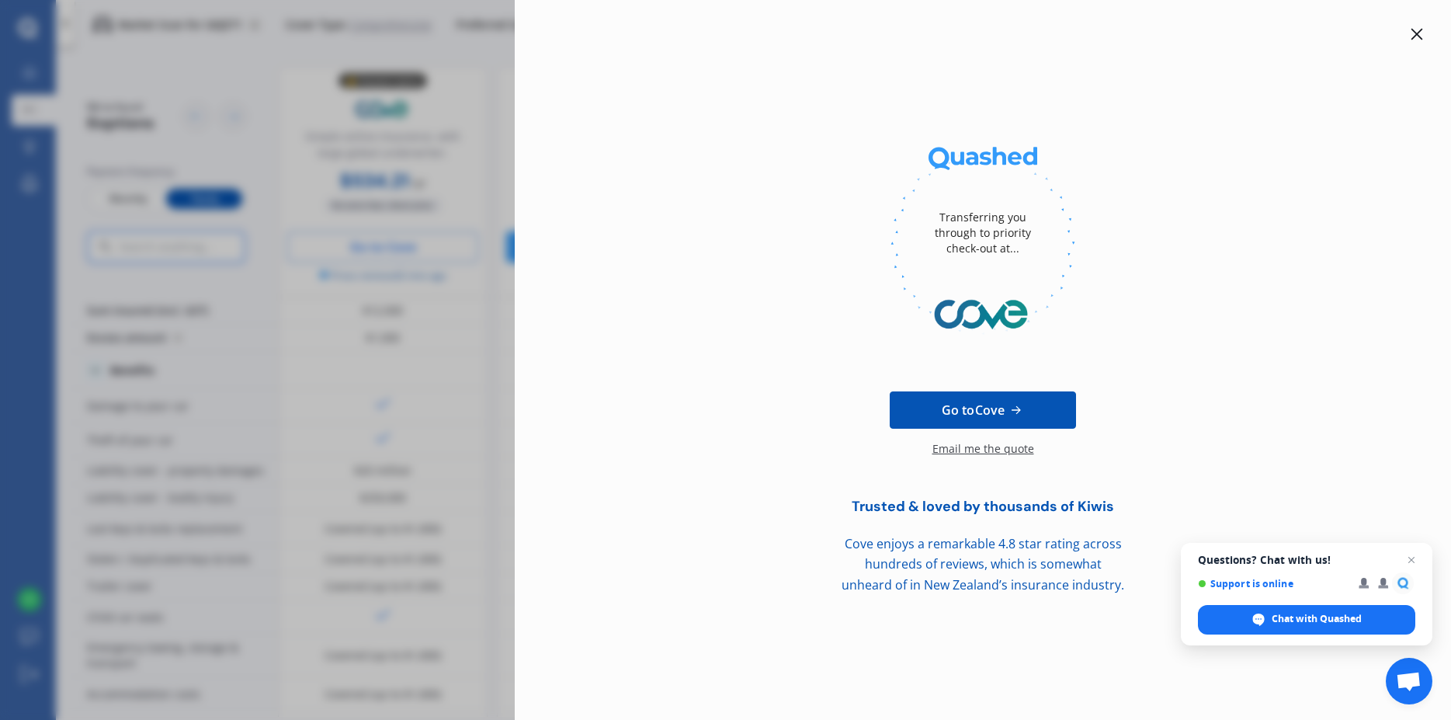
click at [968, 410] on span "Go to Cove" at bounding box center [973, 410] width 63 height 19
